Goal: Browse casually

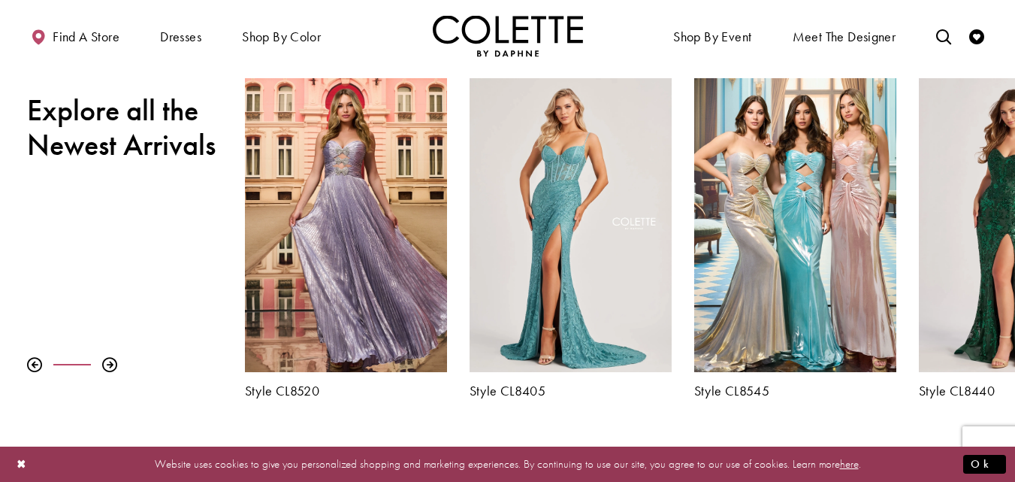
scroll to position [504, 0]
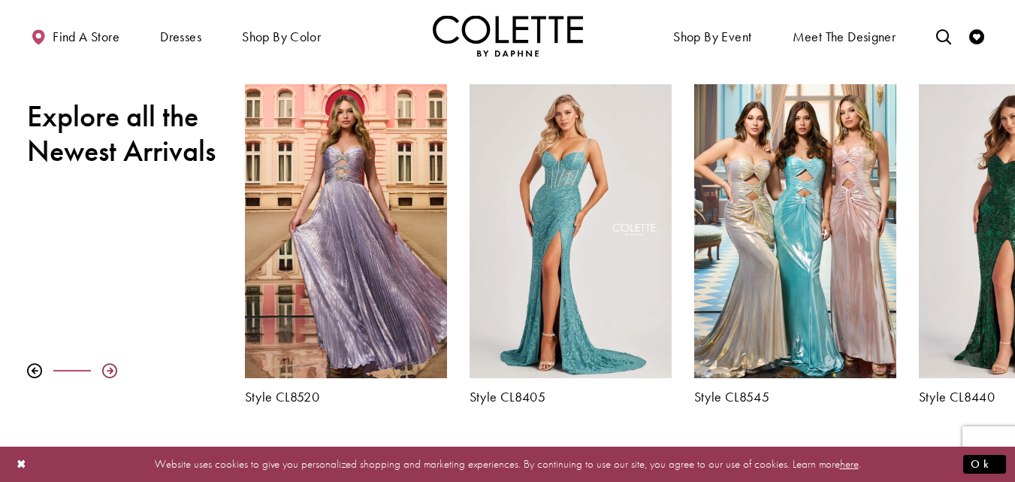
click at [106, 368] on div at bounding box center [109, 370] width 15 height 15
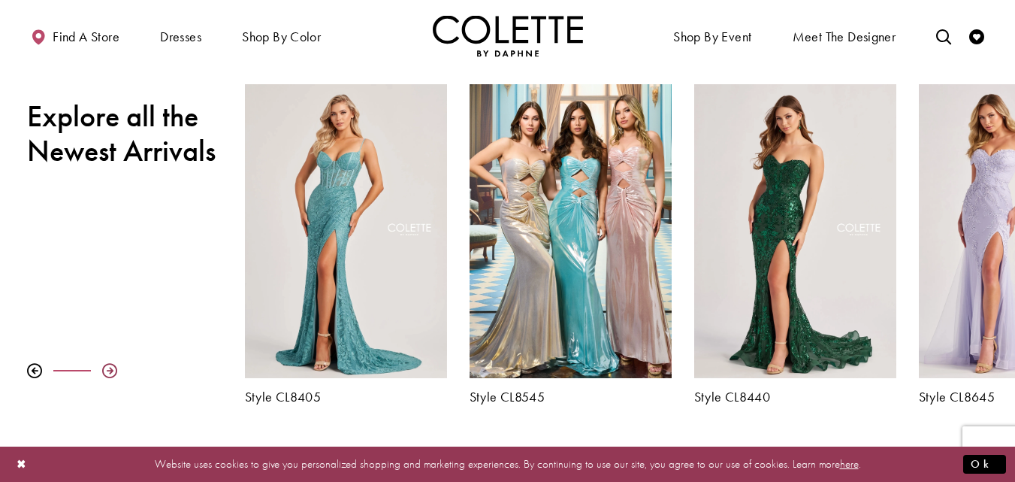
click at [106, 368] on div at bounding box center [109, 370] width 15 height 15
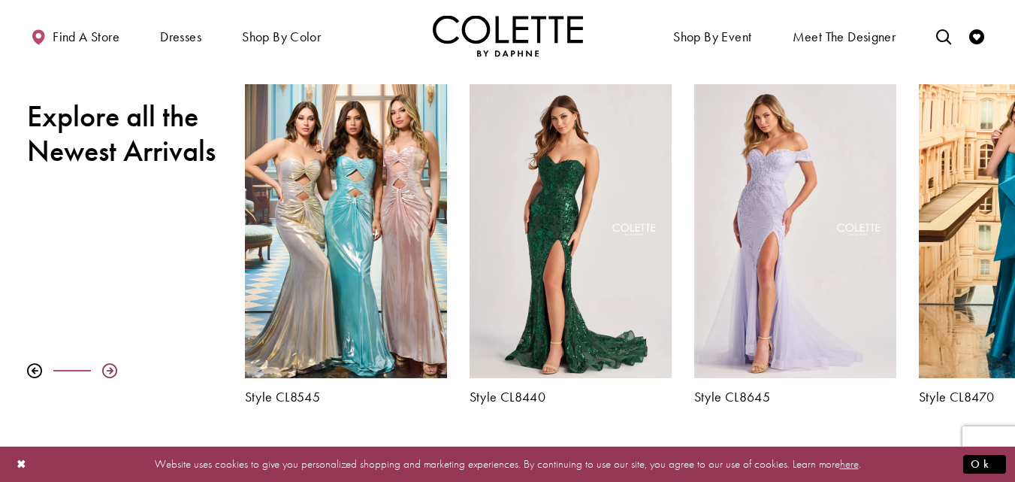
click at [106, 368] on div at bounding box center [109, 370] width 15 height 15
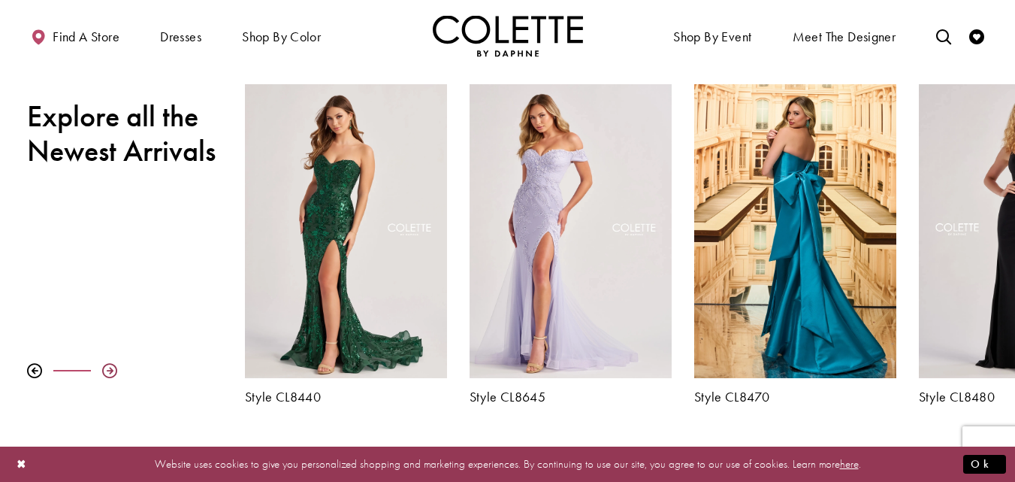
click at [106, 368] on div at bounding box center [109, 370] width 15 height 15
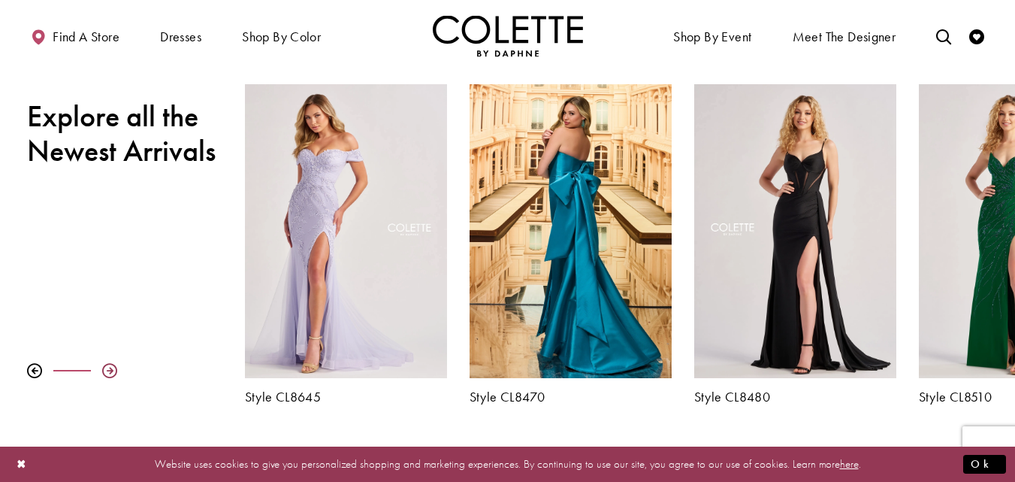
click at [106, 368] on div at bounding box center [109, 370] width 15 height 15
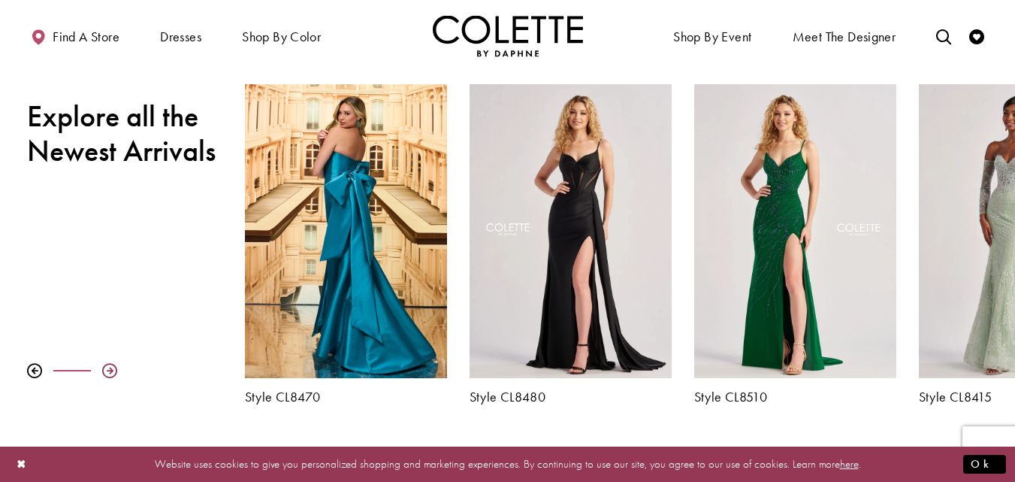
click at [106, 368] on div at bounding box center [109, 370] width 15 height 15
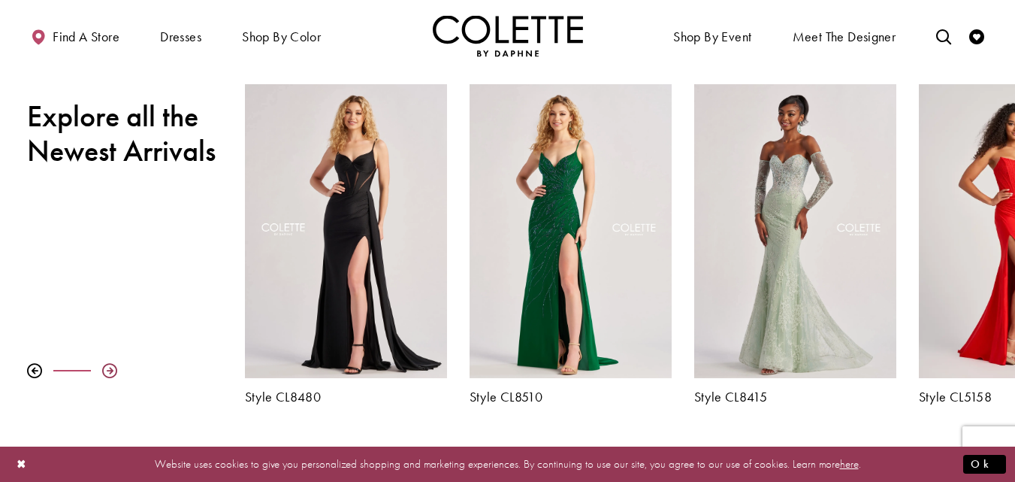
click at [106, 368] on div at bounding box center [109, 370] width 15 height 15
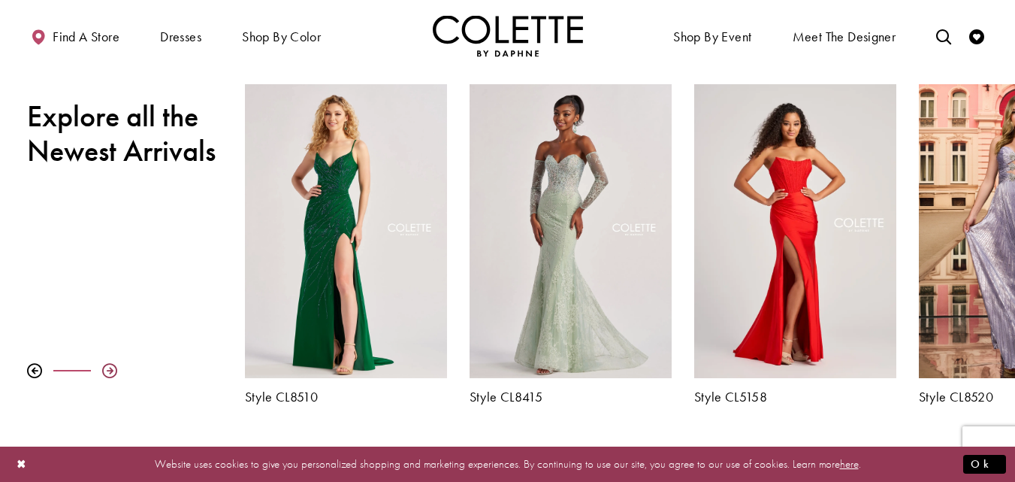
click at [106, 368] on div at bounding box center [109, 370] width 15 height 15
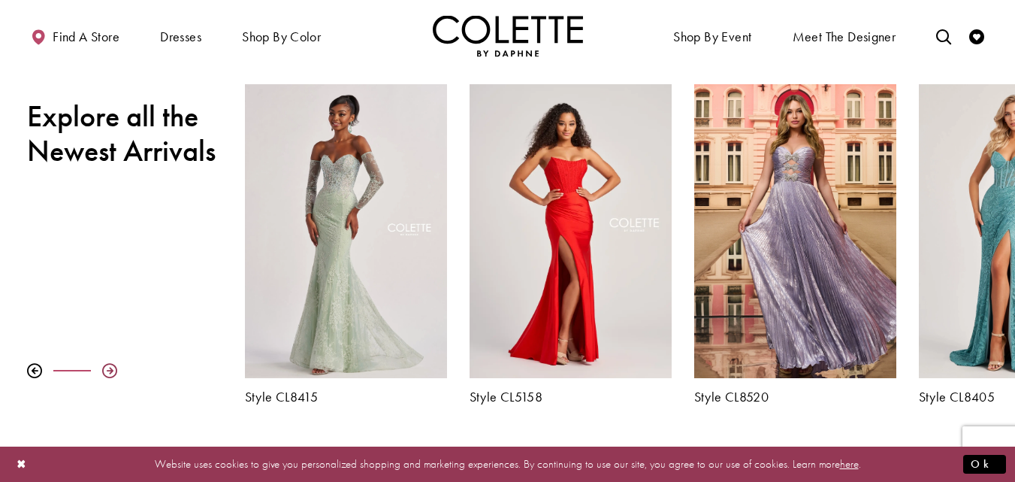
click at [106, 368] on div at bounding box center [109, 370] width 15 height 15
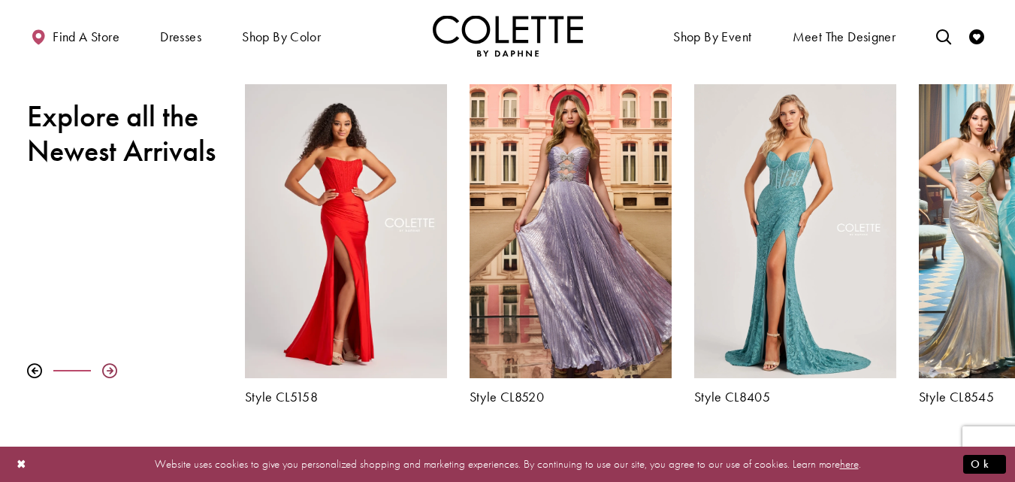
click at [106, 368] on div at bounding box center [109, 370] width 15 height 15
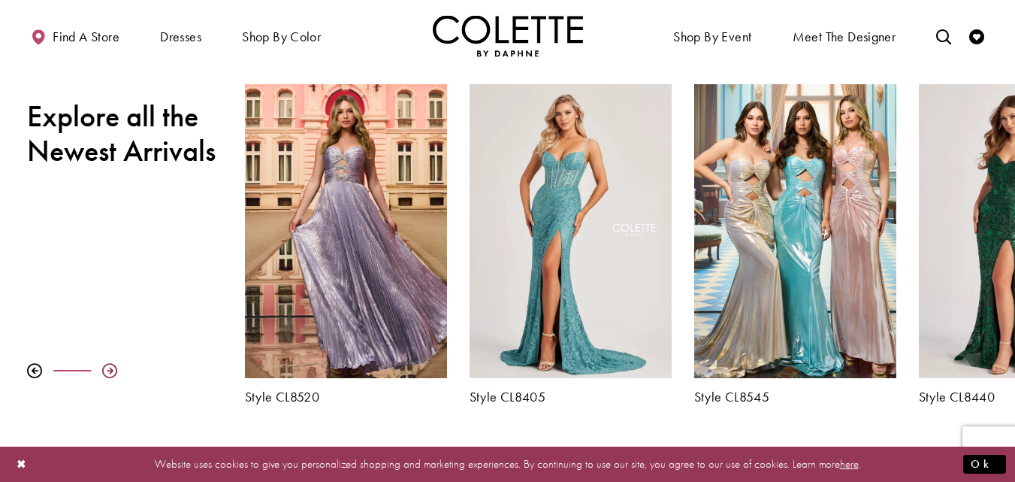
click at [106, 368] on div at bounding box center [109, 370] width 15 height 15
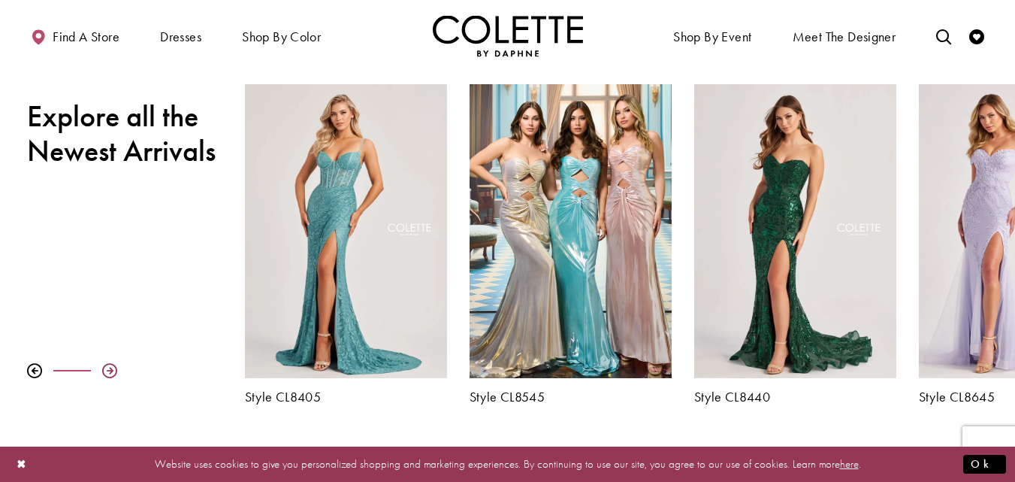
click at [106, 368] on div at bounding box center [109, 370] width 15 height 15
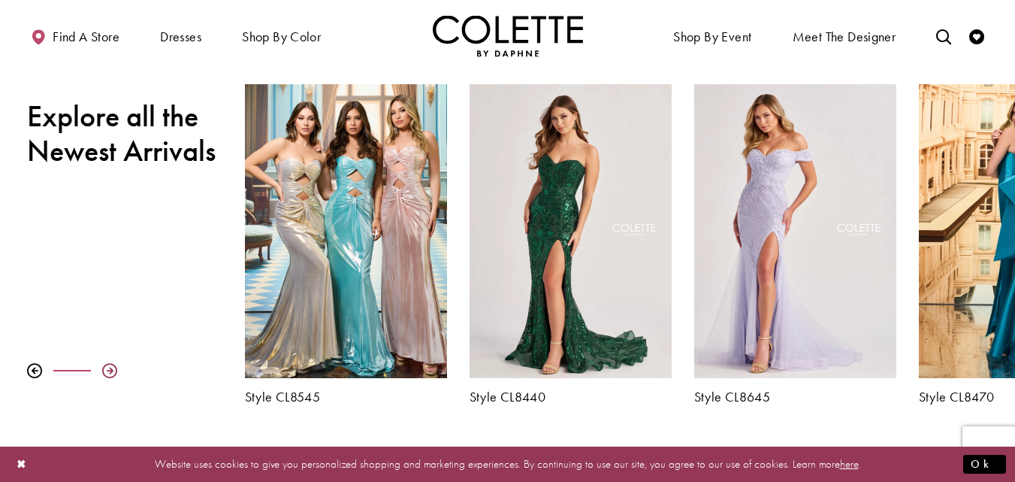
click at [106, 368] on div at bounding box center [109, 370] width 15 height 15
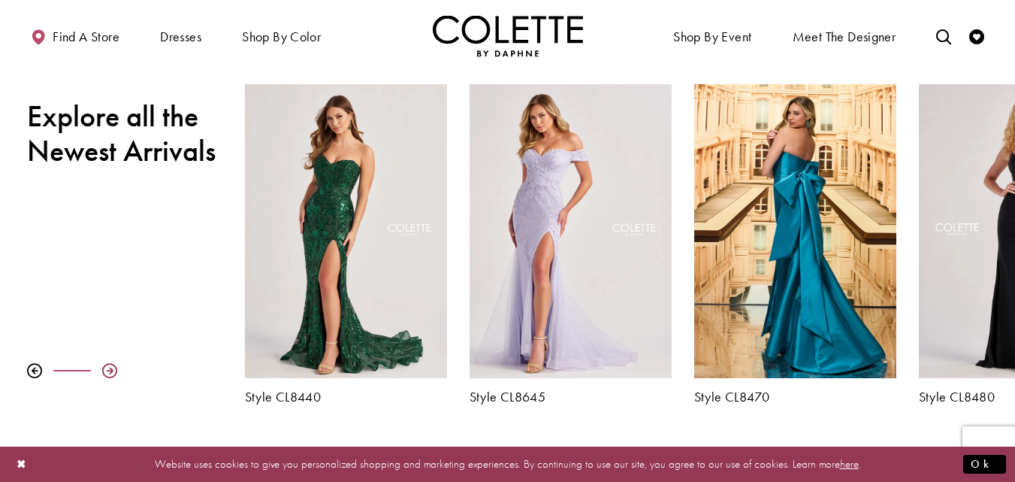
click at [106, 368] on div at bounding box center [109, 370] width 15 height 15
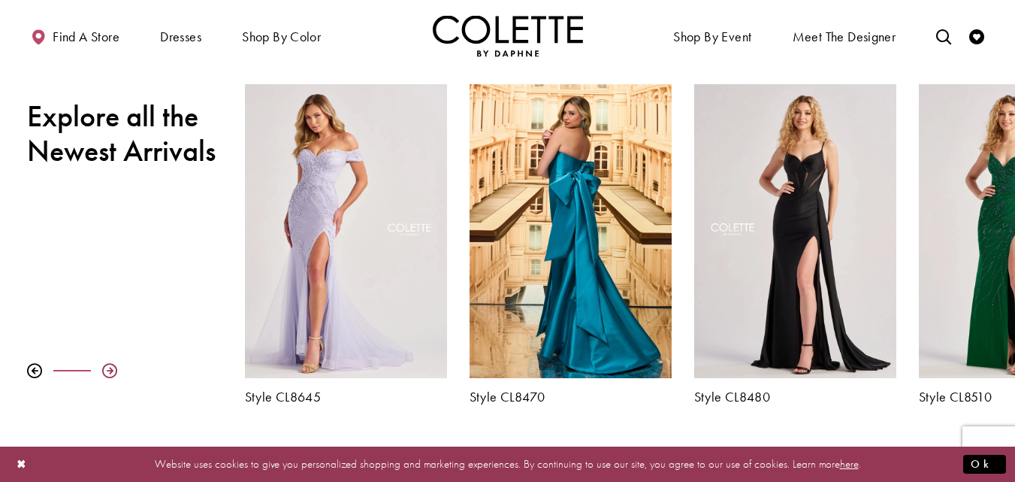
click at [106, 368] on div at bounding box center [109, 370] width 15 height 15
